Goal: Task Accomplishment & Management: Manage account settings

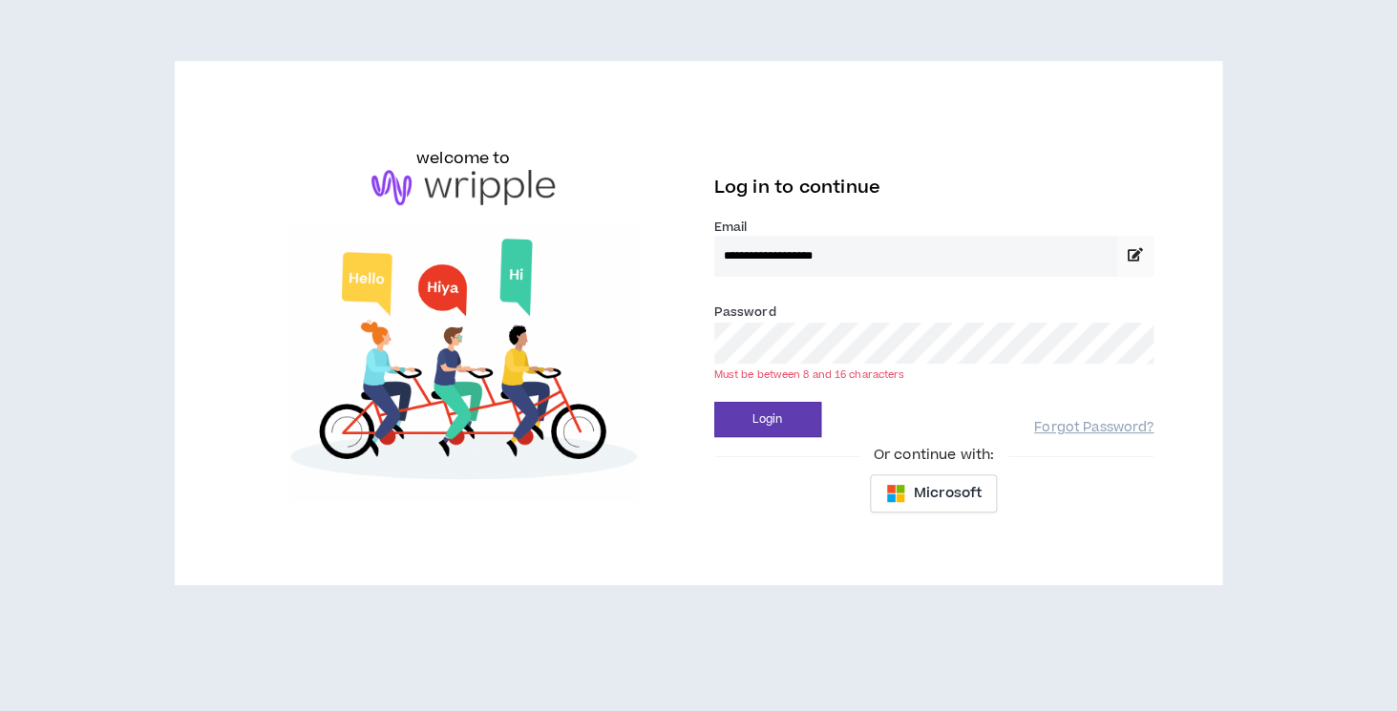
click at [714, 402] on button "Login" at bounding box center [767, 419] width 107 height 35
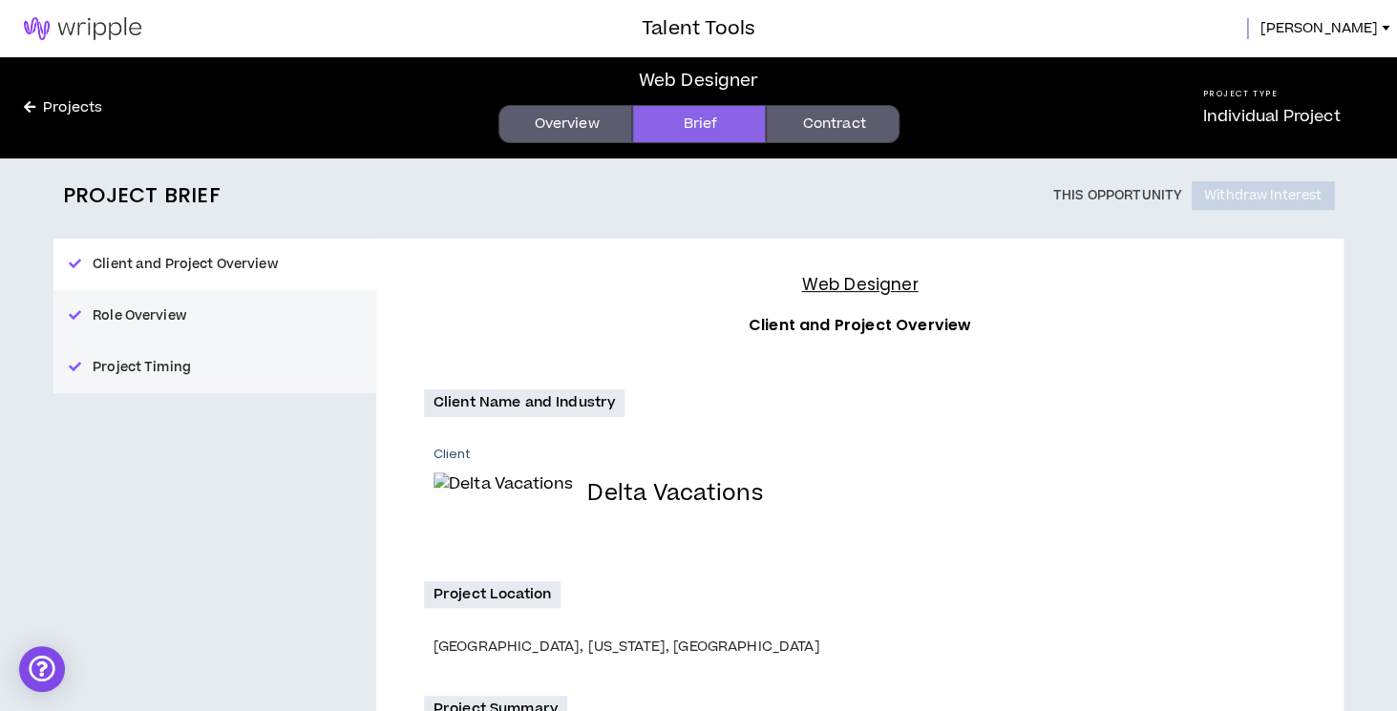
click at [770, 113] on link "Contract" at bounding box center [833, 124] width 134 height 38
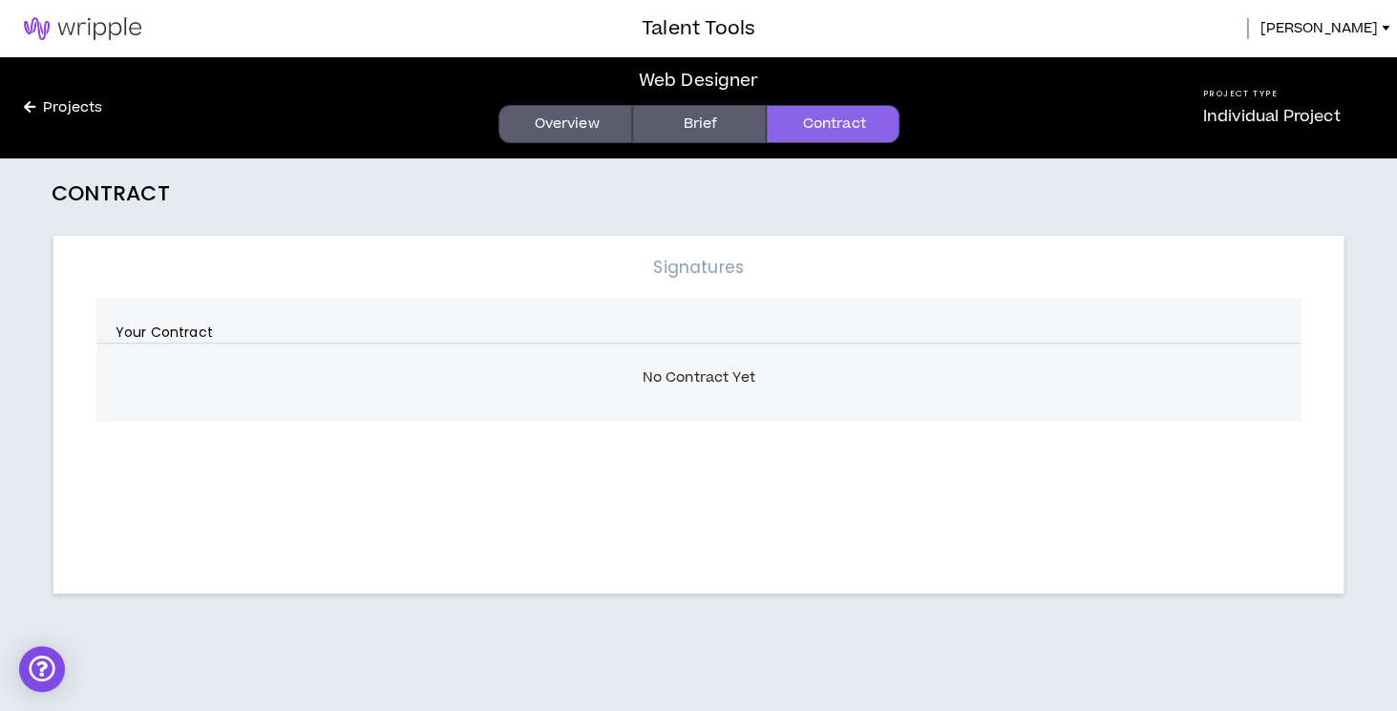
click at [601, 109] on link "Overview" at bounding box center [565, 124] width 134 height 38
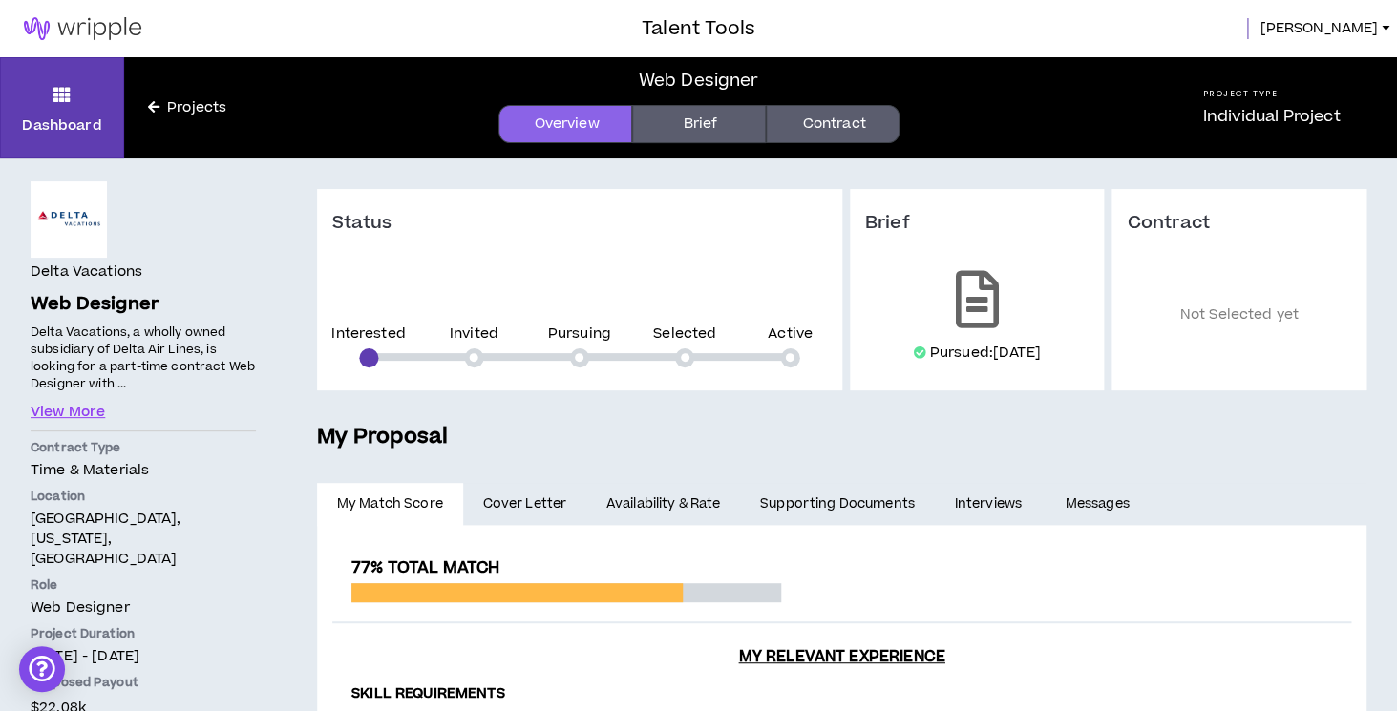
click at [164, 109] on link "Projects" at bounding box center [187, 107] width 126 height 21
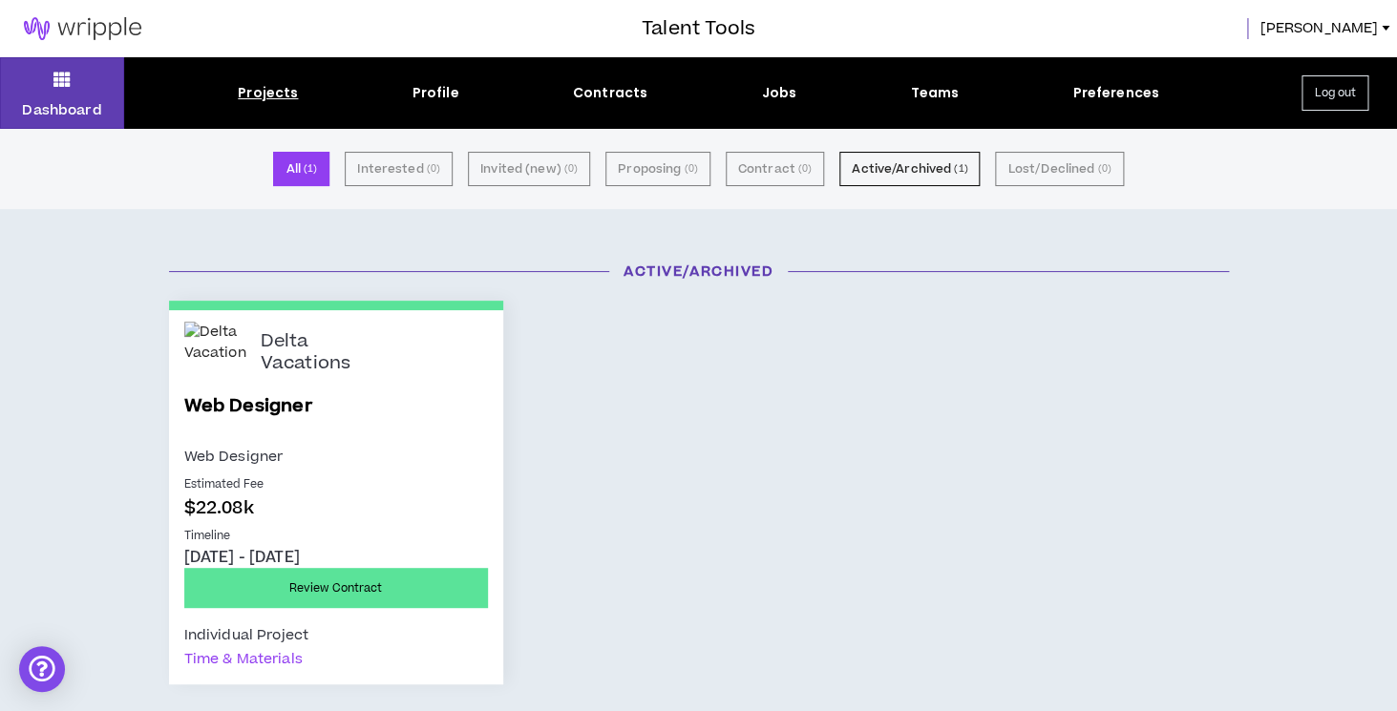
click at [270, 98] on div "Projects" at bounding box center [268, 93] width 60 height 20
click at [92, 92] on button "Dashboard" at bounding box center [62, 93] width 124 height 72
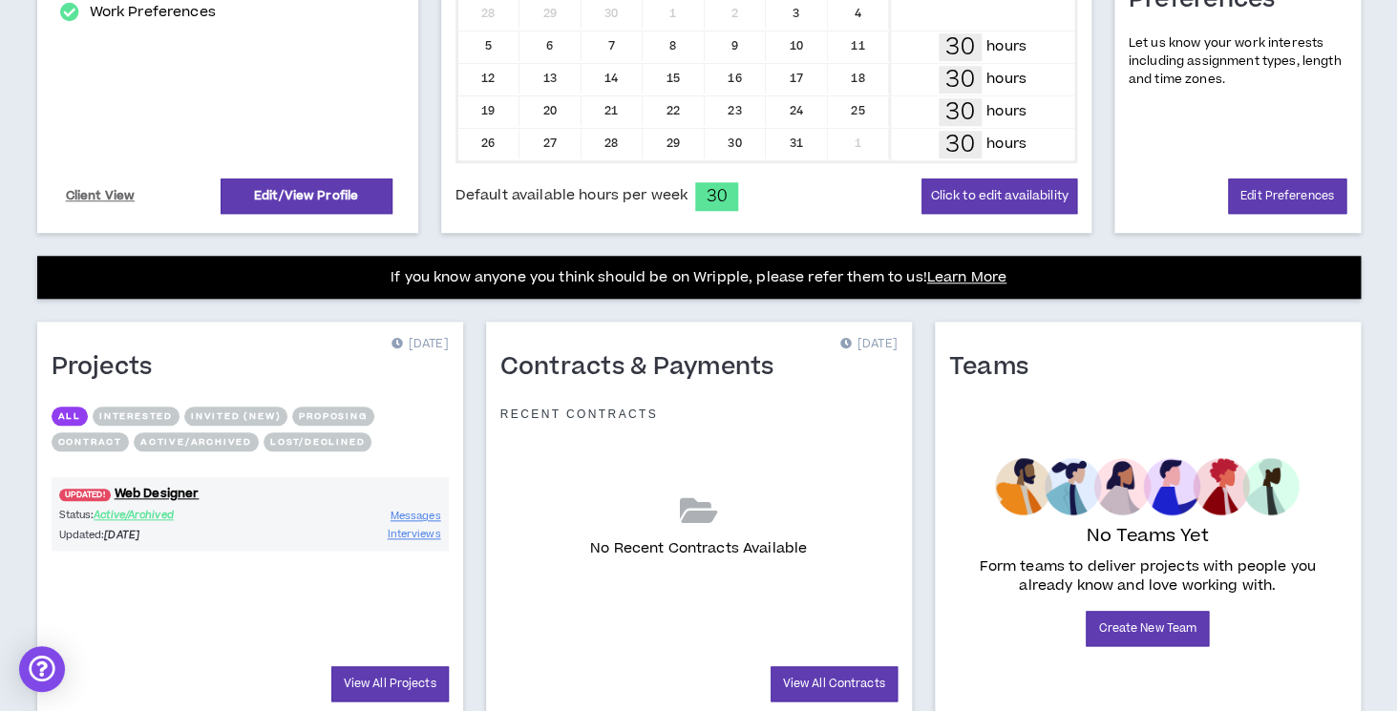
scroll to position [509, 0]
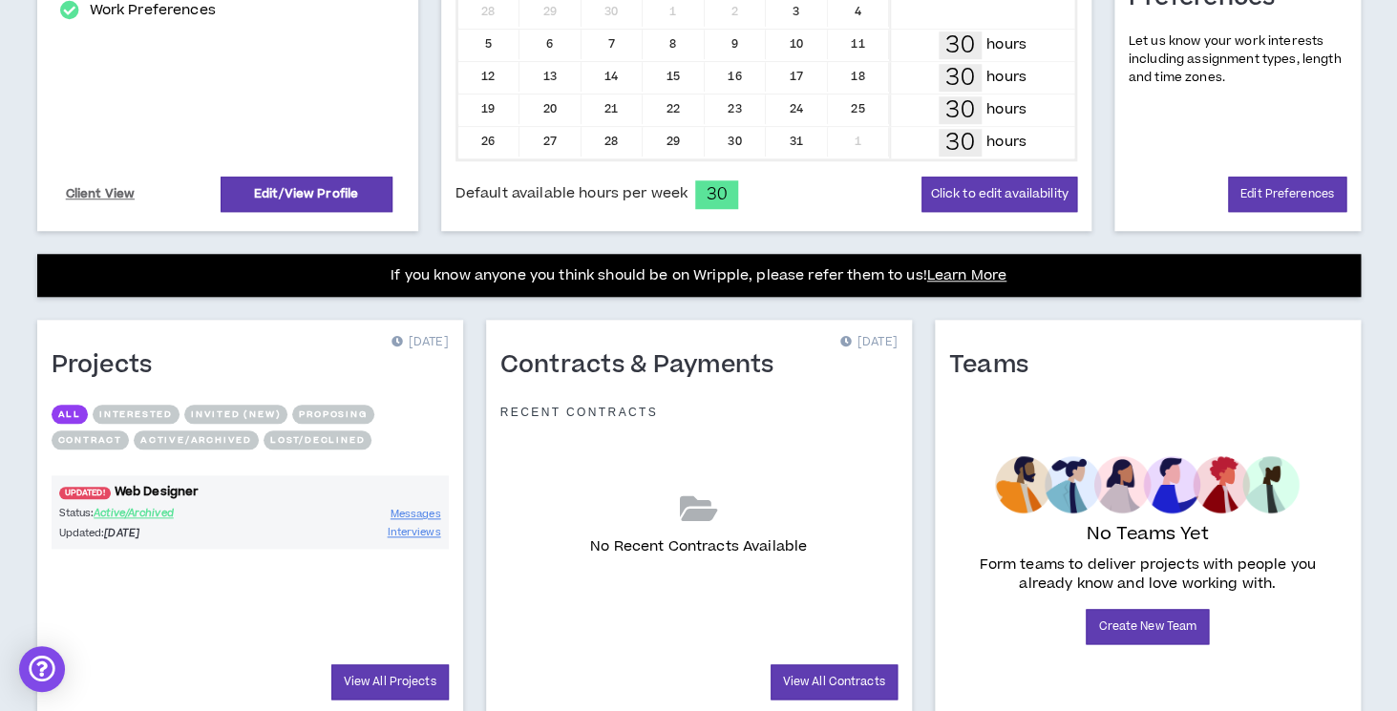
click at [148, 492] on link "UPDATED! Web Designer" at bounding box center [250, 492] width 397 height 18
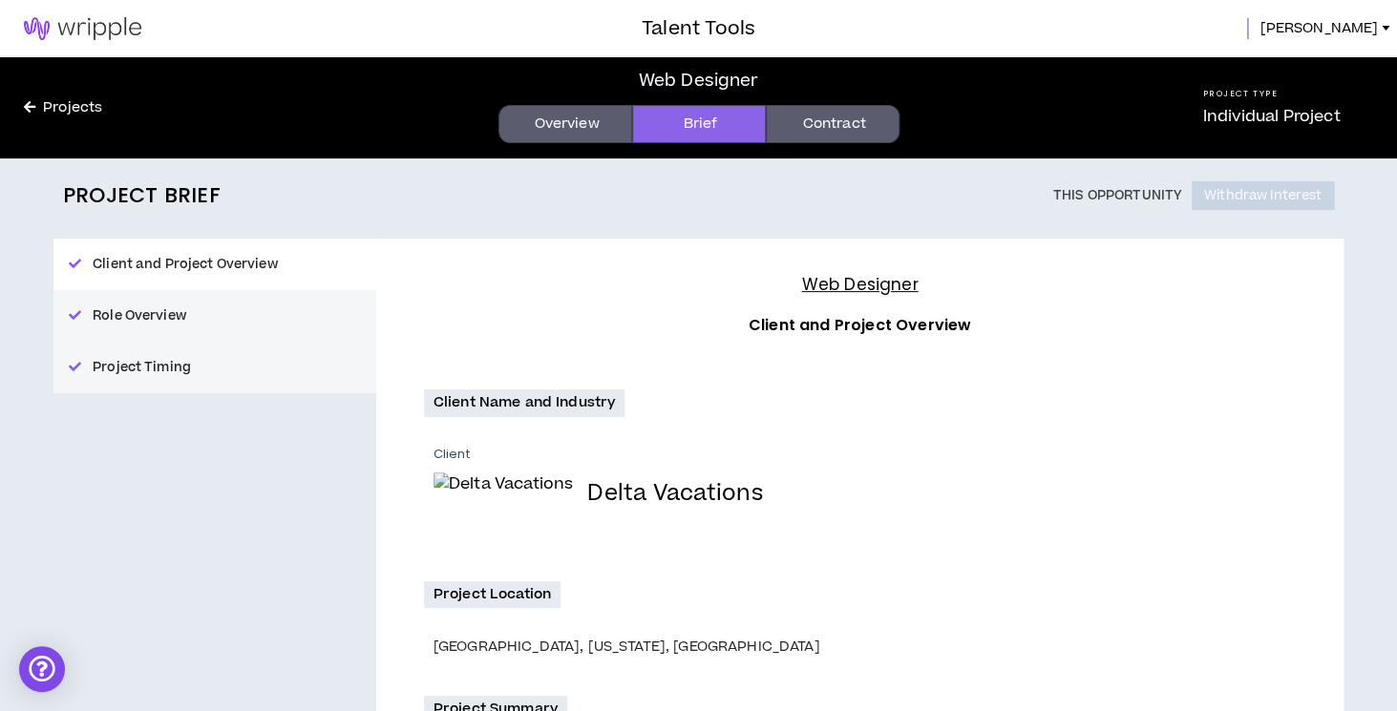
click at [82, 107] on link "Projects" at bounding box center [63, 107] width 126 height 21
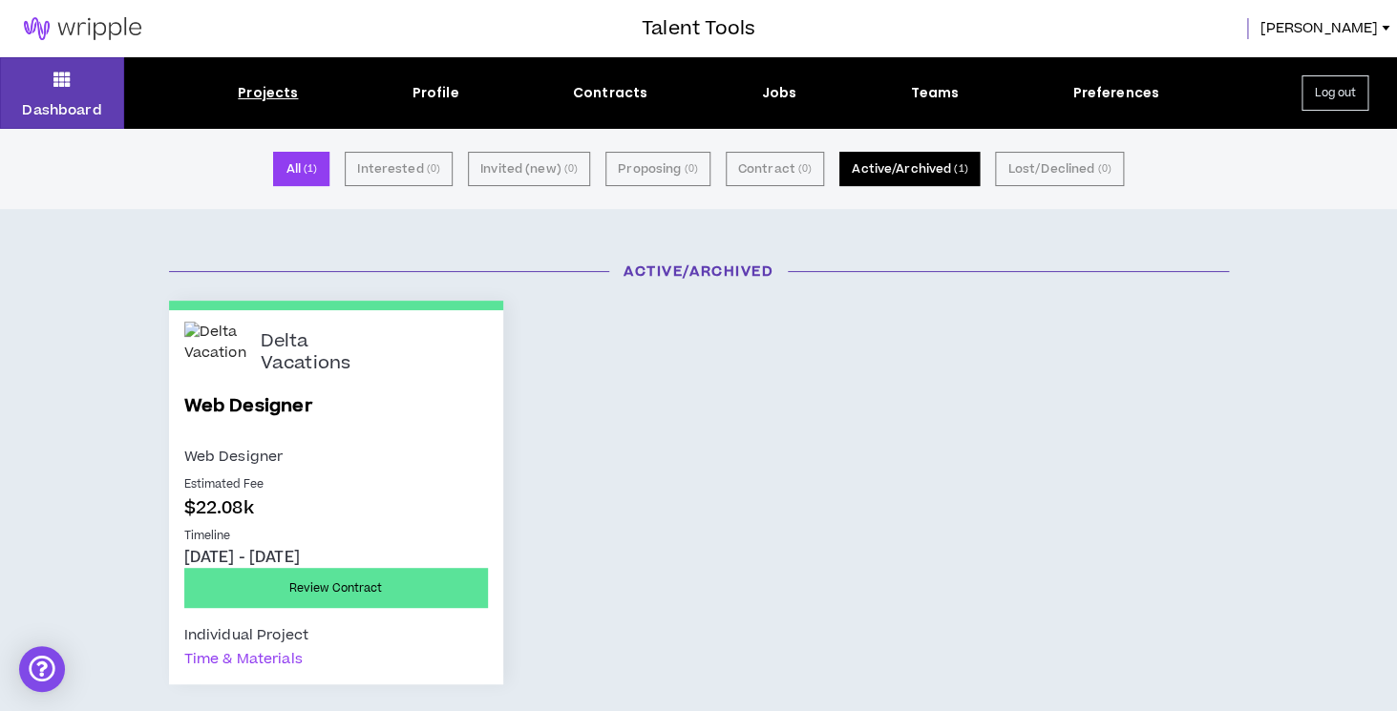
click at [916, 160] on button "Active/Archived ( 1 )" at bounding box center [909, 169] width 140 height 34
click at [715, 35] on h3 "Talent Tools" at bounding box center [699, 28] width 114 height 29
